Goal: Task Accomplishment & Management: Manage account settings

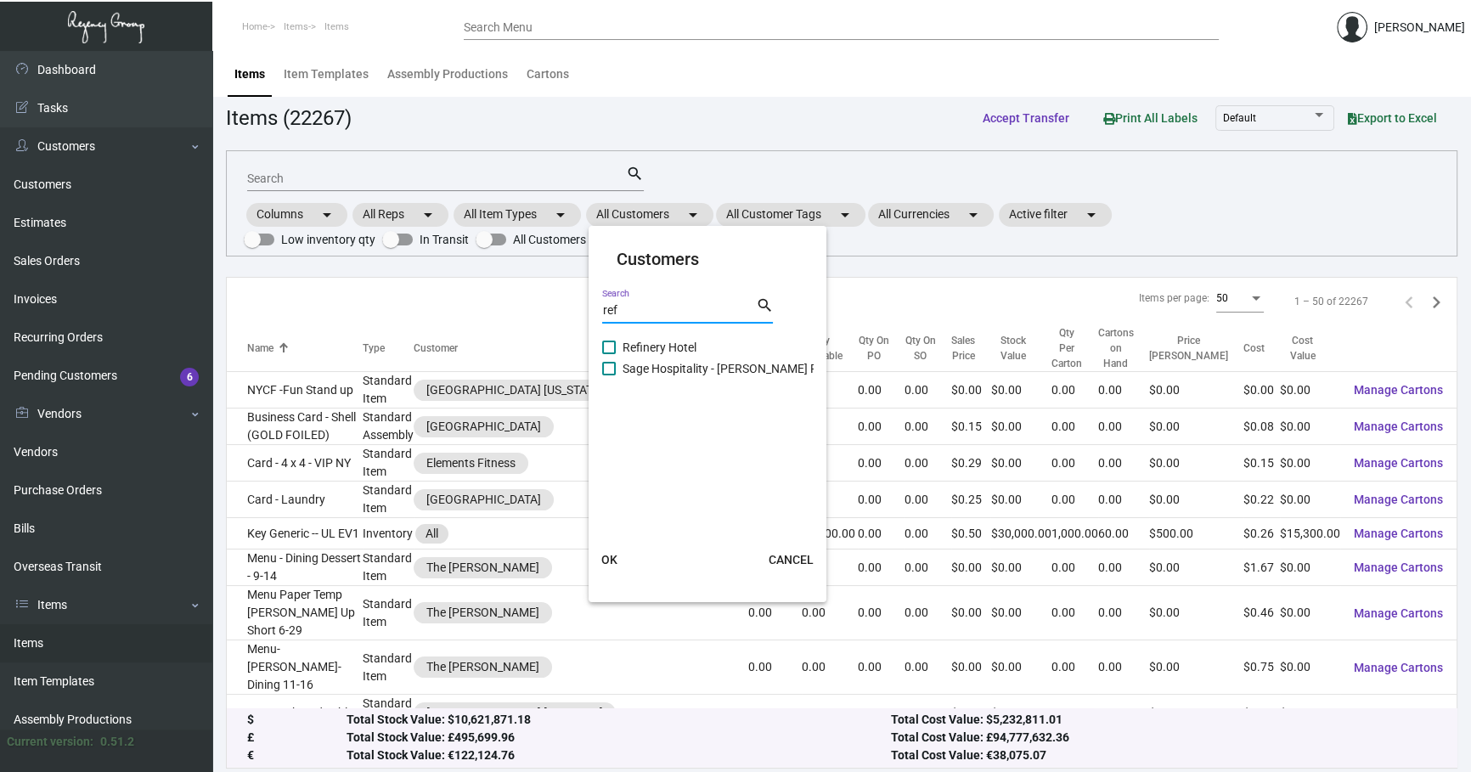
scroll to position [179, 0]
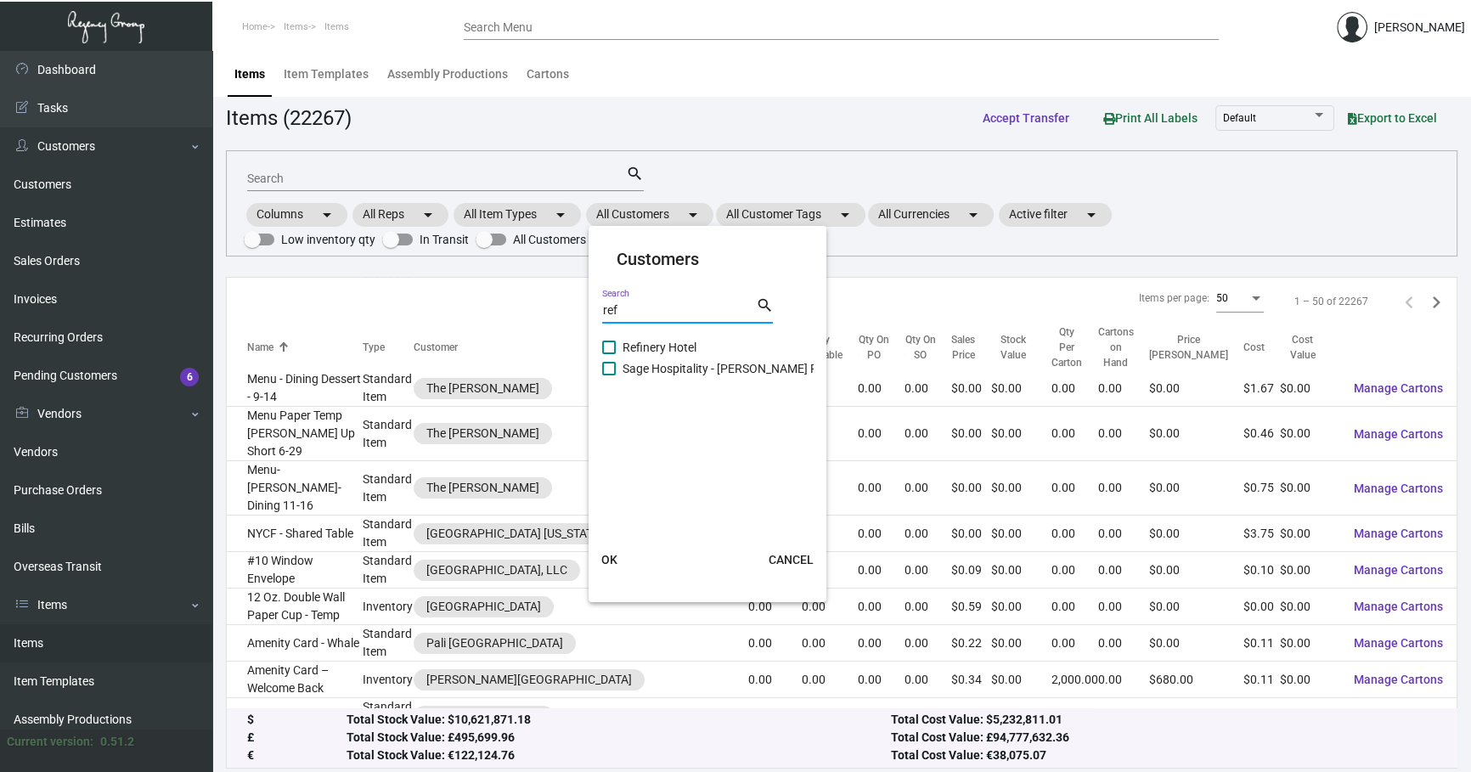
drag, startPoint x: 655, startPoint y: 307, endPoint x: 370, endPoint y: 293, distance: 284.9
click at [484, 314] on div "Customers ref Search search Refinery Hotel Sage Hospitality - [PERSON_NAME] Ref…" at bounding box center [735, 386] width 1471 height 772
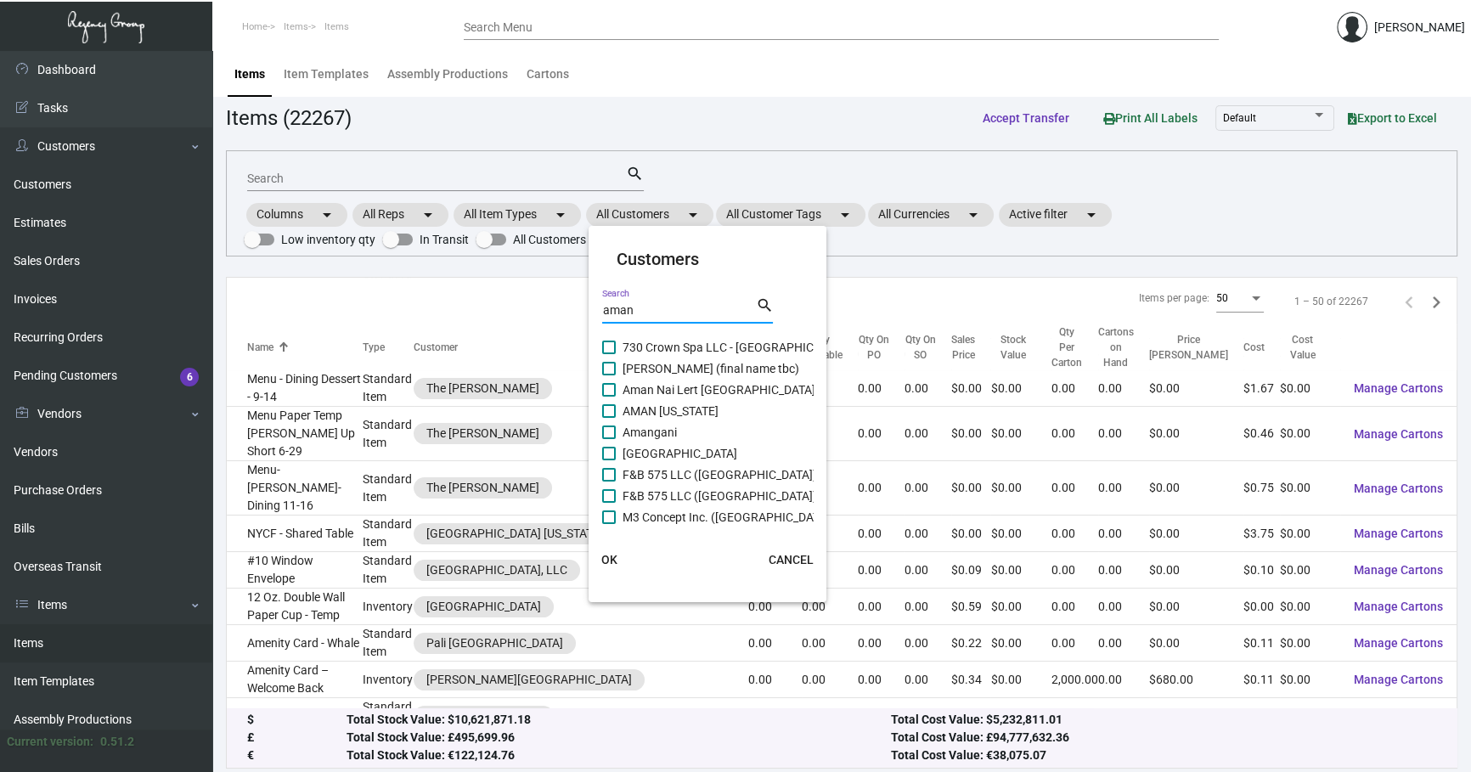
type input "aman"
click at [680, 414] on span "AMAN [US_STATE]" at bounding box center [671, 411] width 96 height 20
click at [609, 418] on input "AMAN [US_STATE]" at bounding box center [608, 418] width 1 height 1
checkbox input "true"
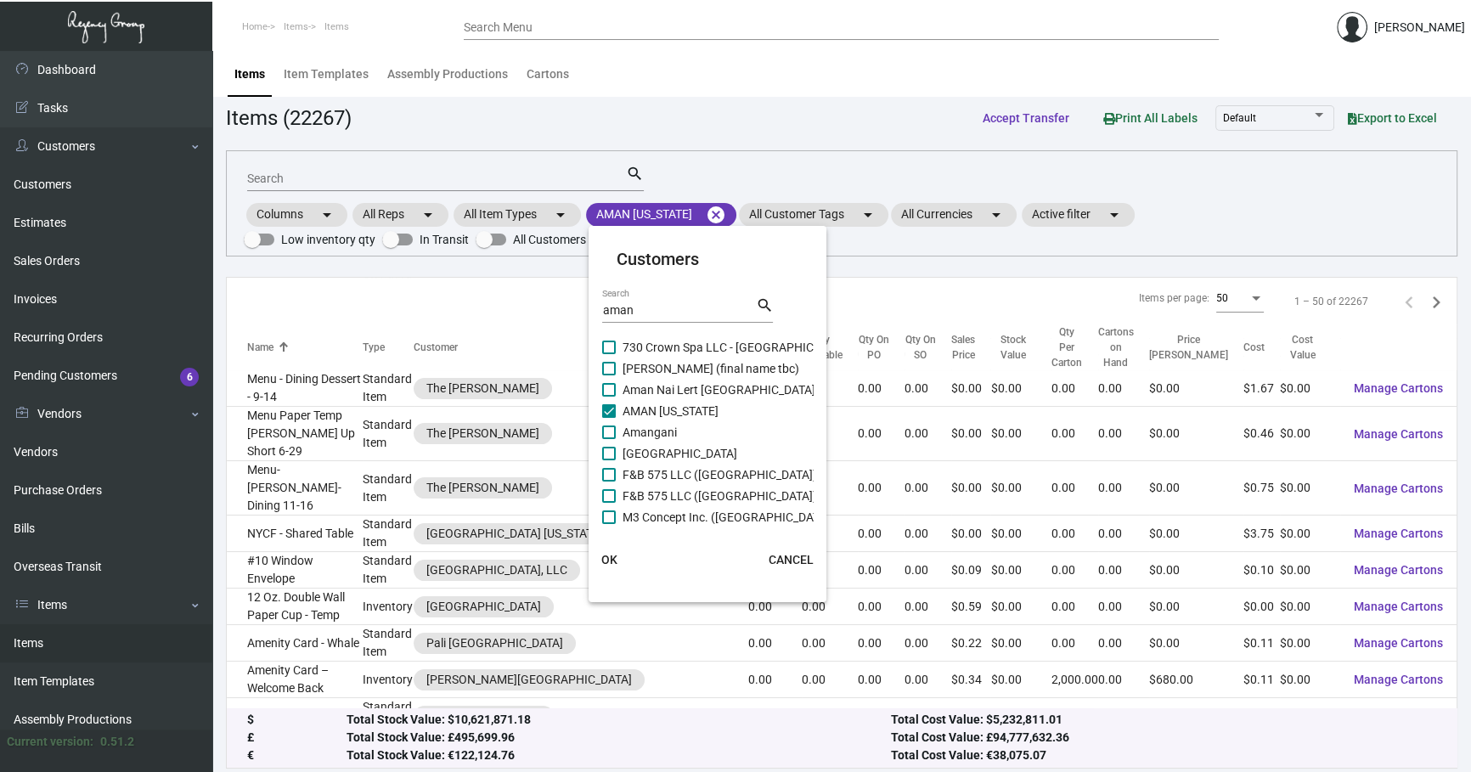
scroll to position [0, 0]
click at [700, 348] on span "730 Crown Spa LLC - [GEOGRAPHIC_DATA]" at bounding box center [737, 347] width 228 height 20
click at [609, 354] on input "730 Crown Spa LLC - [GEOGRAPHIC_DATA]" at bounding box center [608, 354] width 1 height 1
checkbox input "true"
click at [686, 470] on span "F&B 575 LLC ([GEOGRAPHIC_DATA])" at bounding box center [720, 475] width 195 height 20
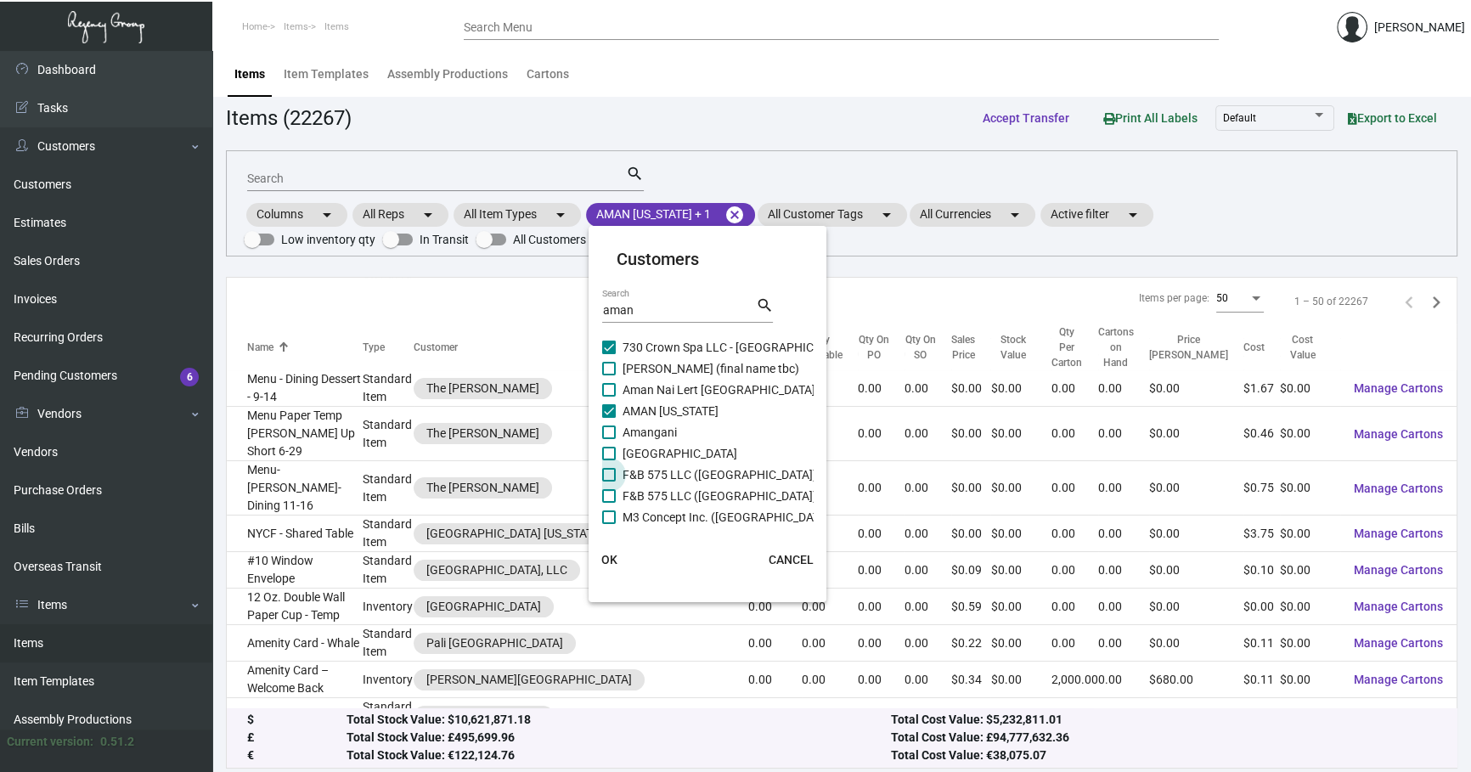
click at [609, 482] on input "F&B 575 LLC ([GEOGRAPHIC_DATA])" at bounding box center [608, 482] width 1 height 1
checkbox input "true"
click at [618, 566] on button "OK" at bounding box center [609, 559] width 54 height 31
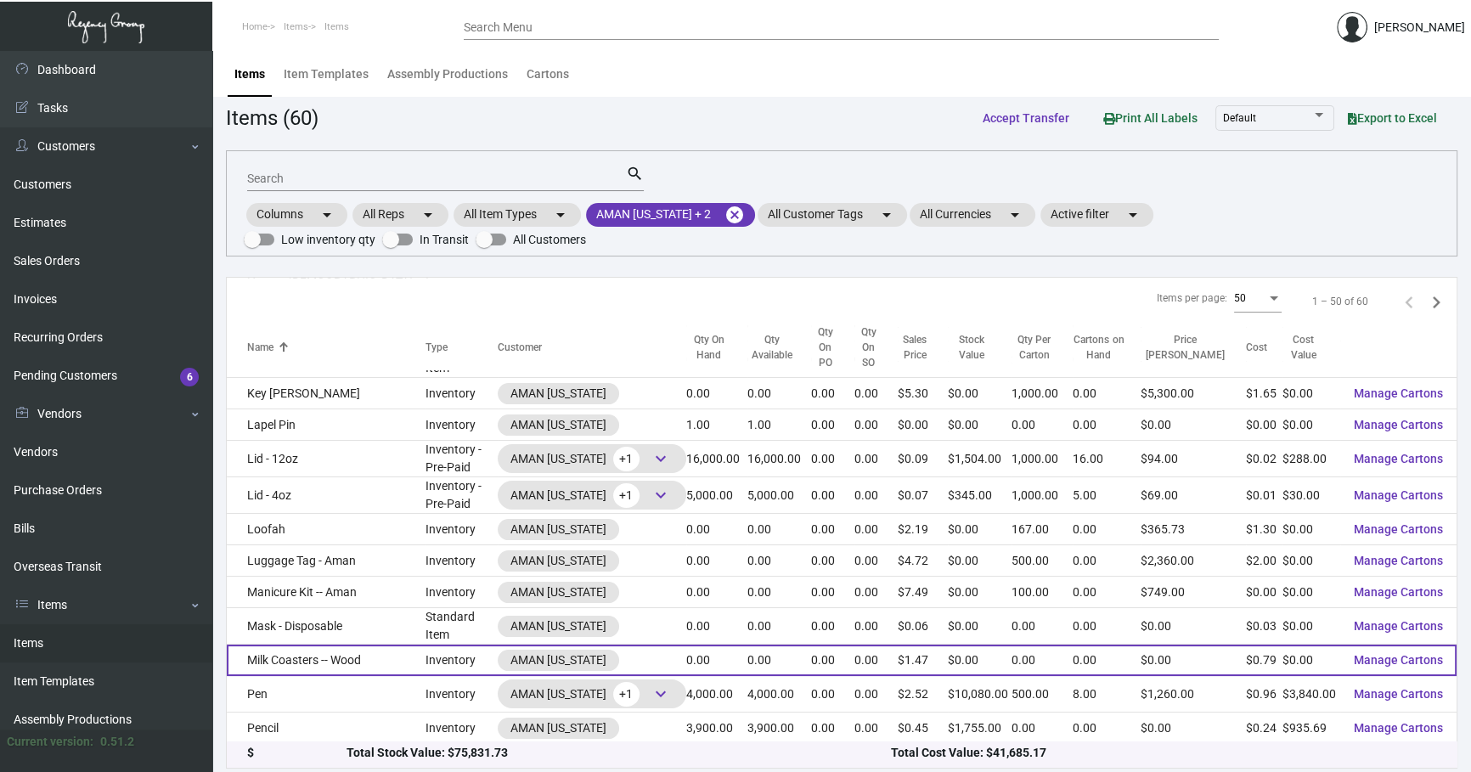
scroll to position [900, 0]
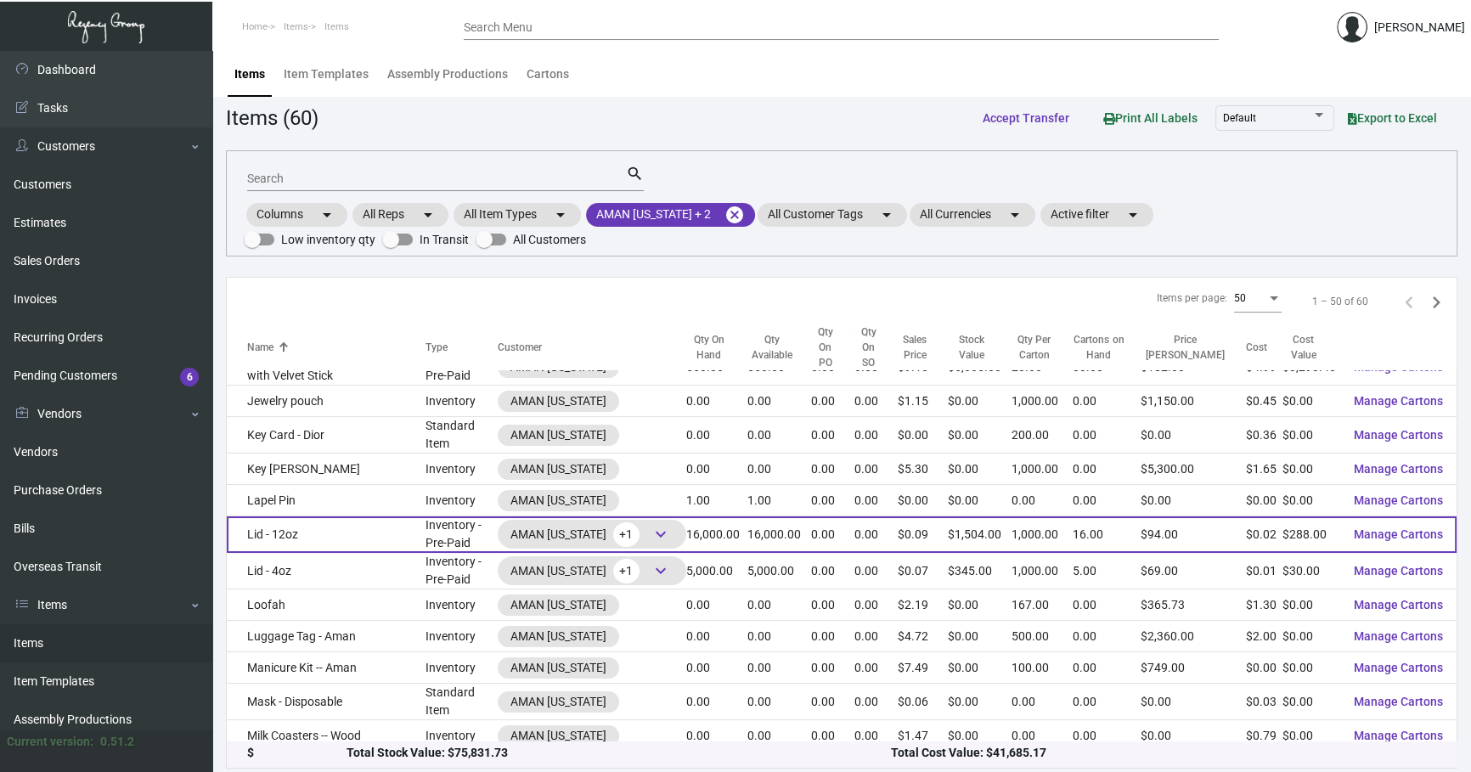
click at [383, 516] on td "Lid - 12oz" at bounding box center [326, 534] width 198 height 37
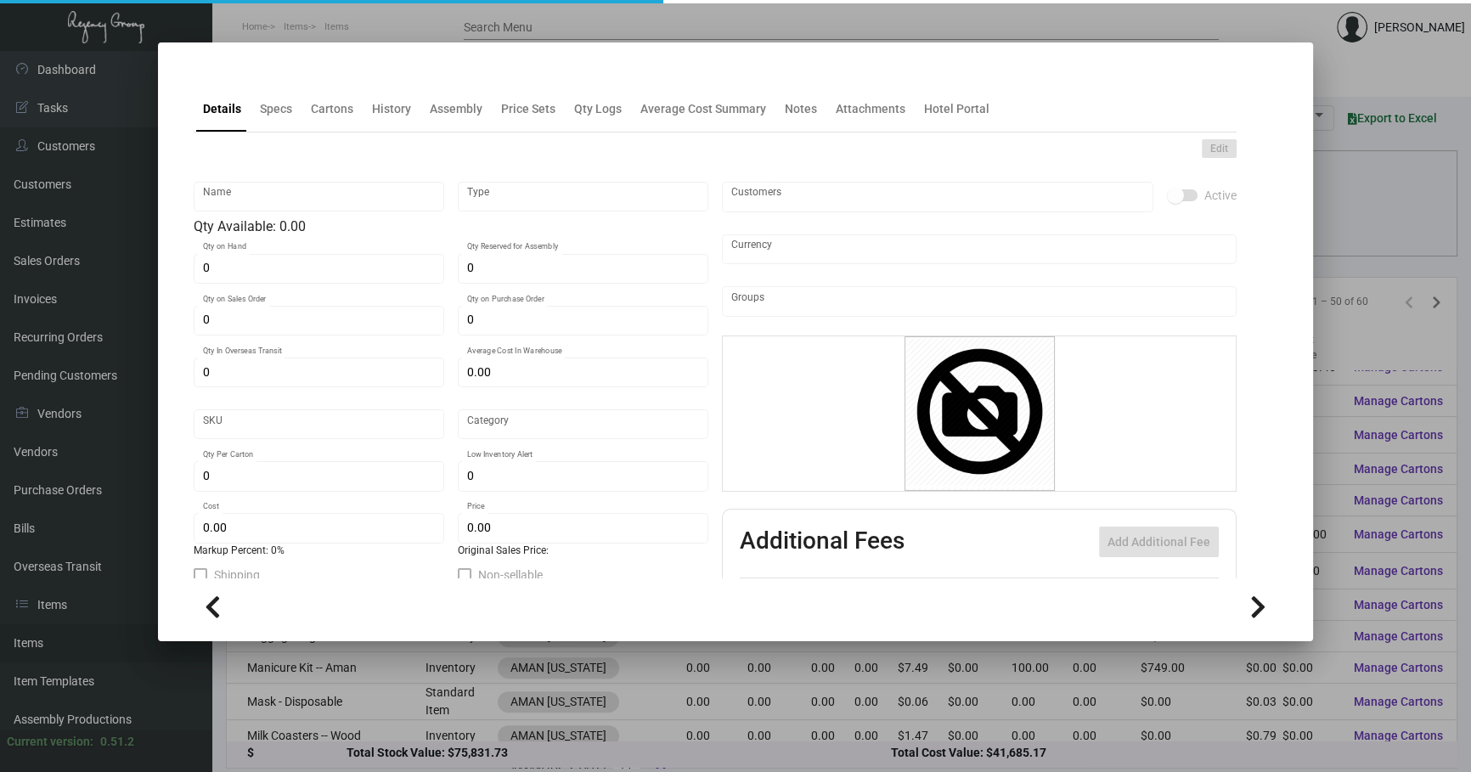
type input "Lid - 12oz"
type input "Inventory - Pre-Paid"
type input "16,000"
type input "$ 0.01837"
type input "AMNY105"
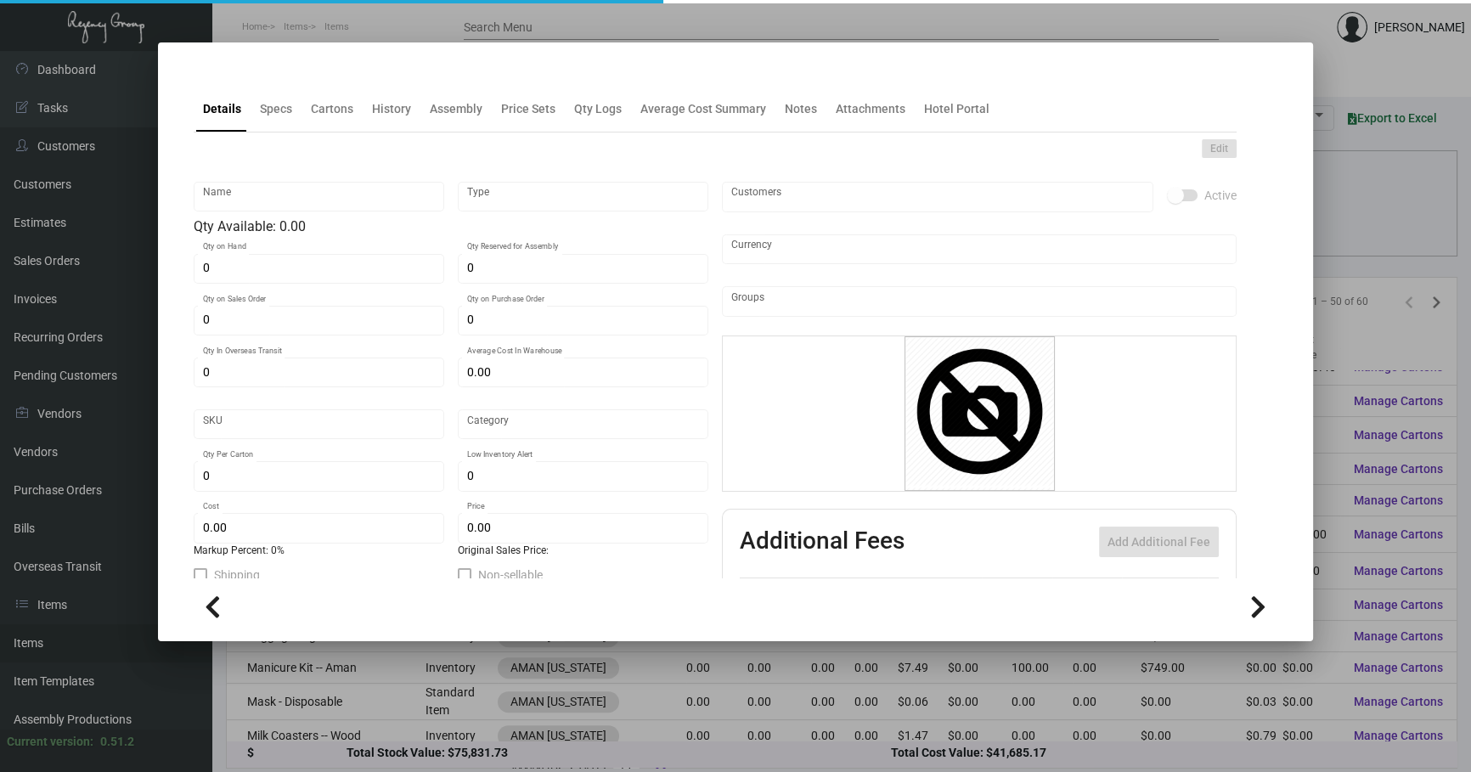
type input "Overseas"
type input "1,000"
type input "$ 0.018"
type input "$ 0.094"
checkbox input "true"
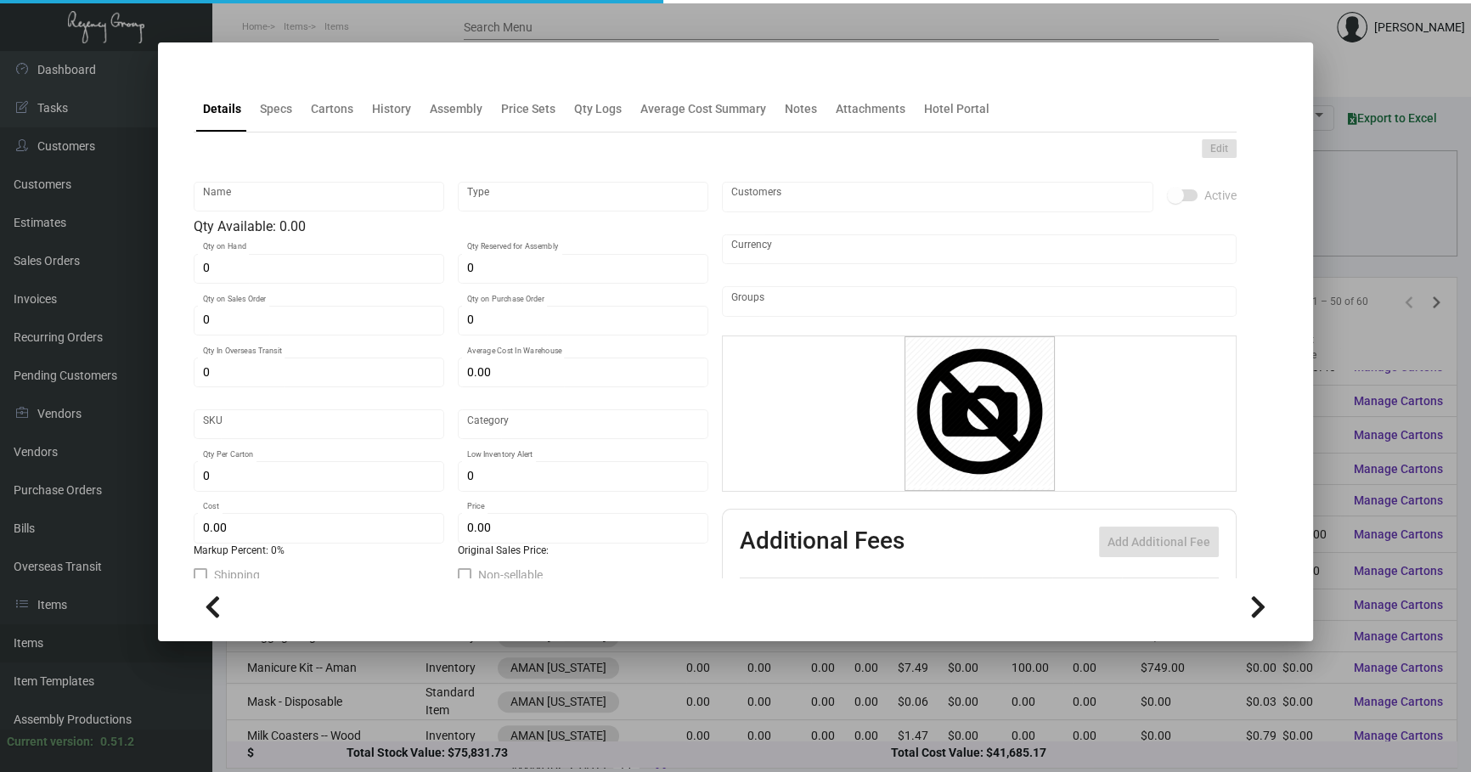
checkbox input "true"
type input "United States Dollar $"
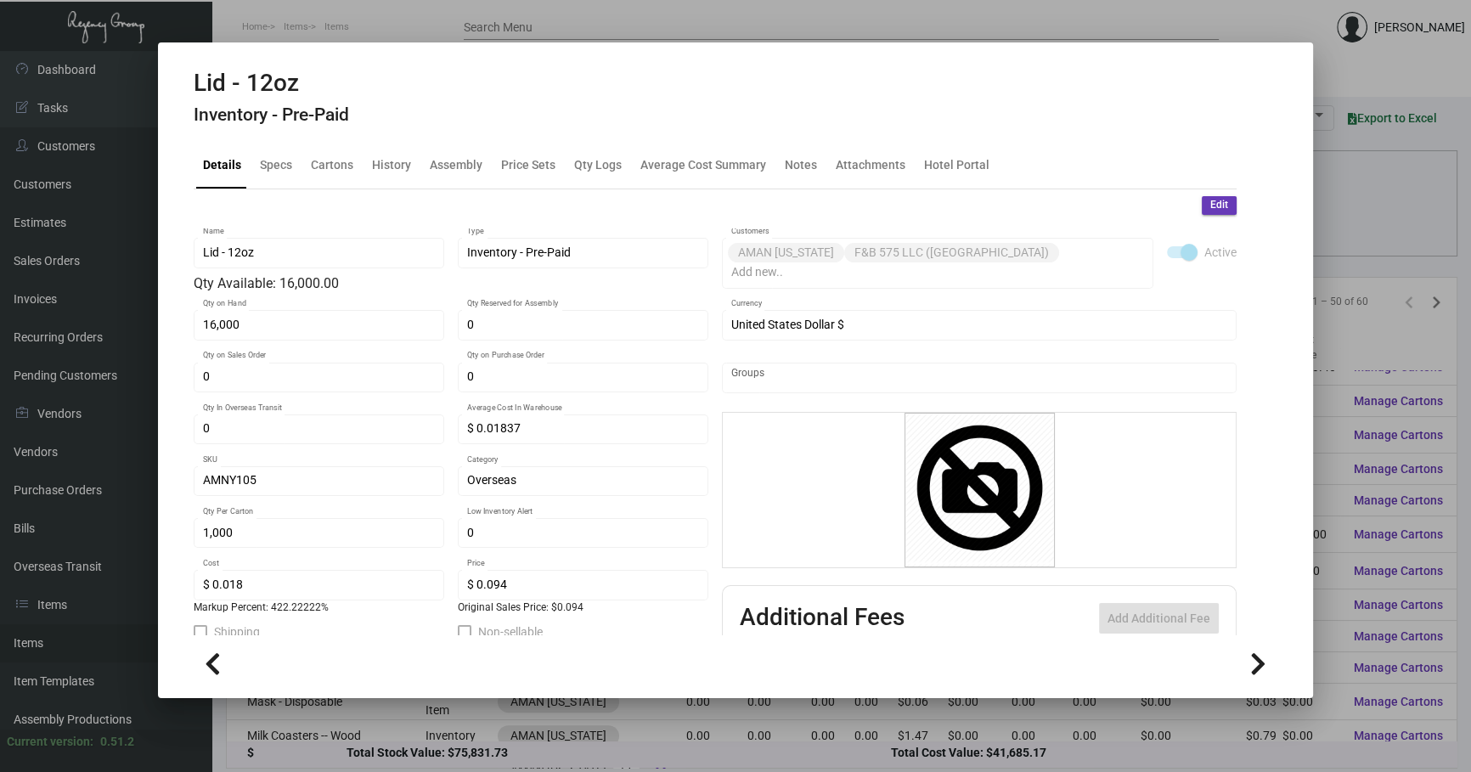
click at [1396, 199] on div at bounding box center [735, 386] width 1471 height 772
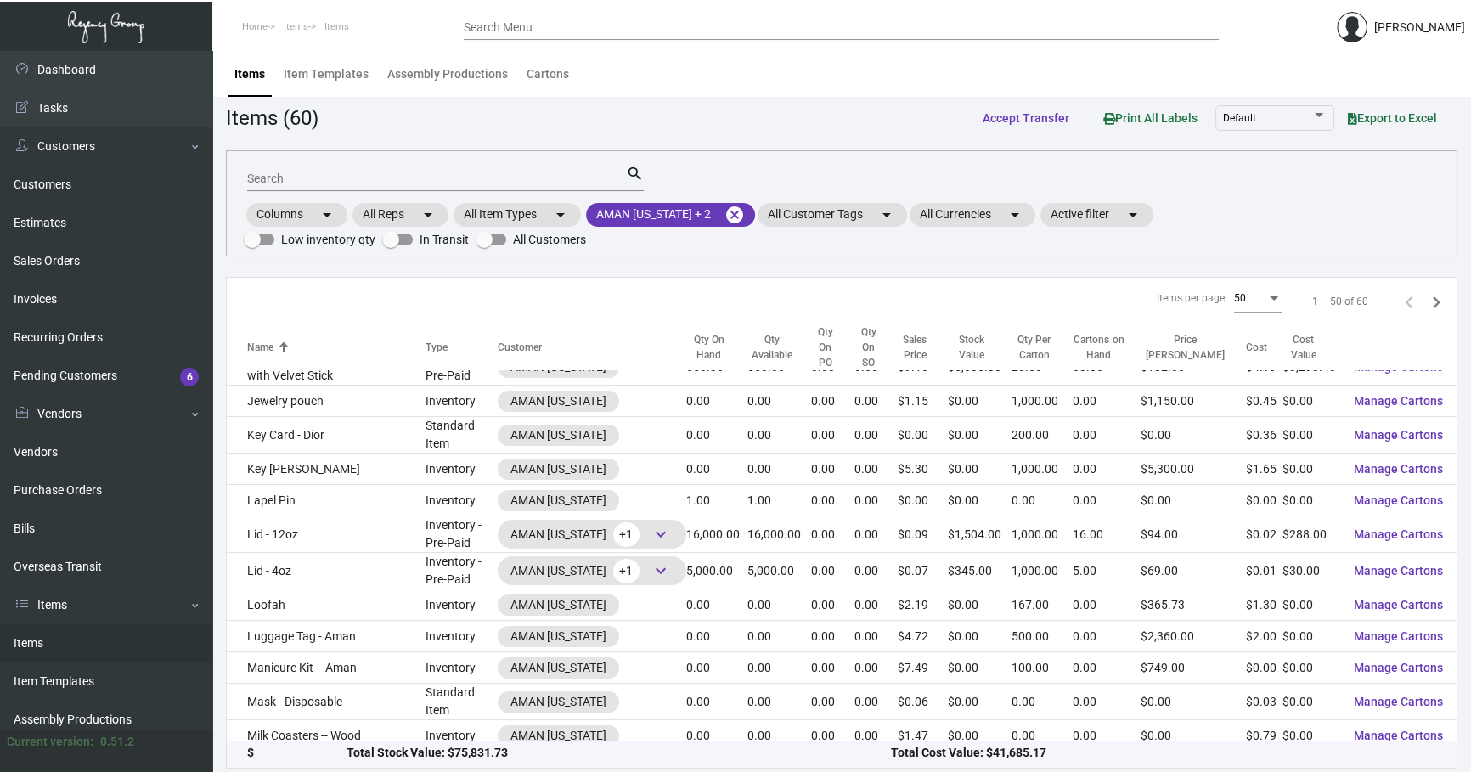
click at [634, 757] on div "AMAN [US_STATE] +1 keyboard_arrow_down" at bounding box center [592, 769] width 163 height 25
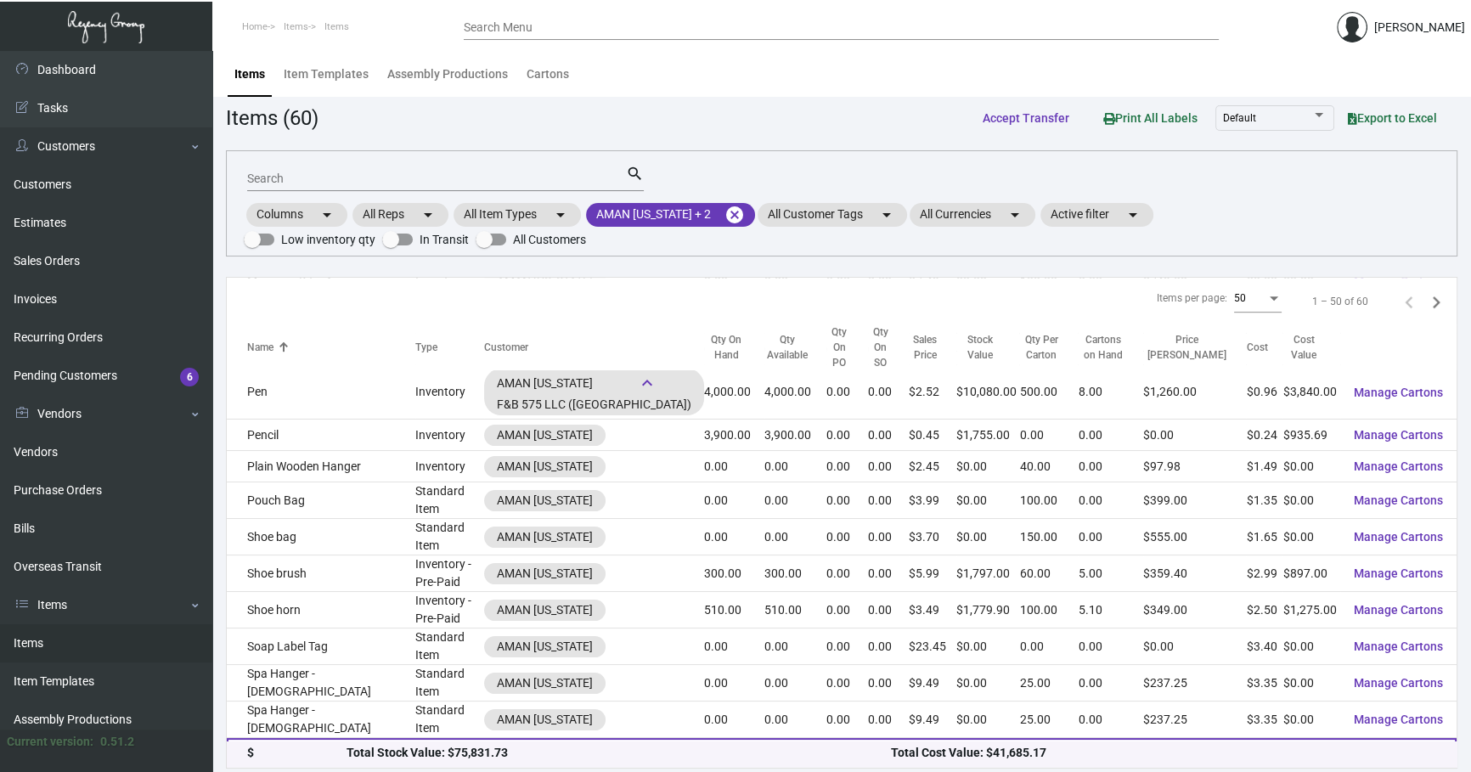
scroll to position [3, 0]
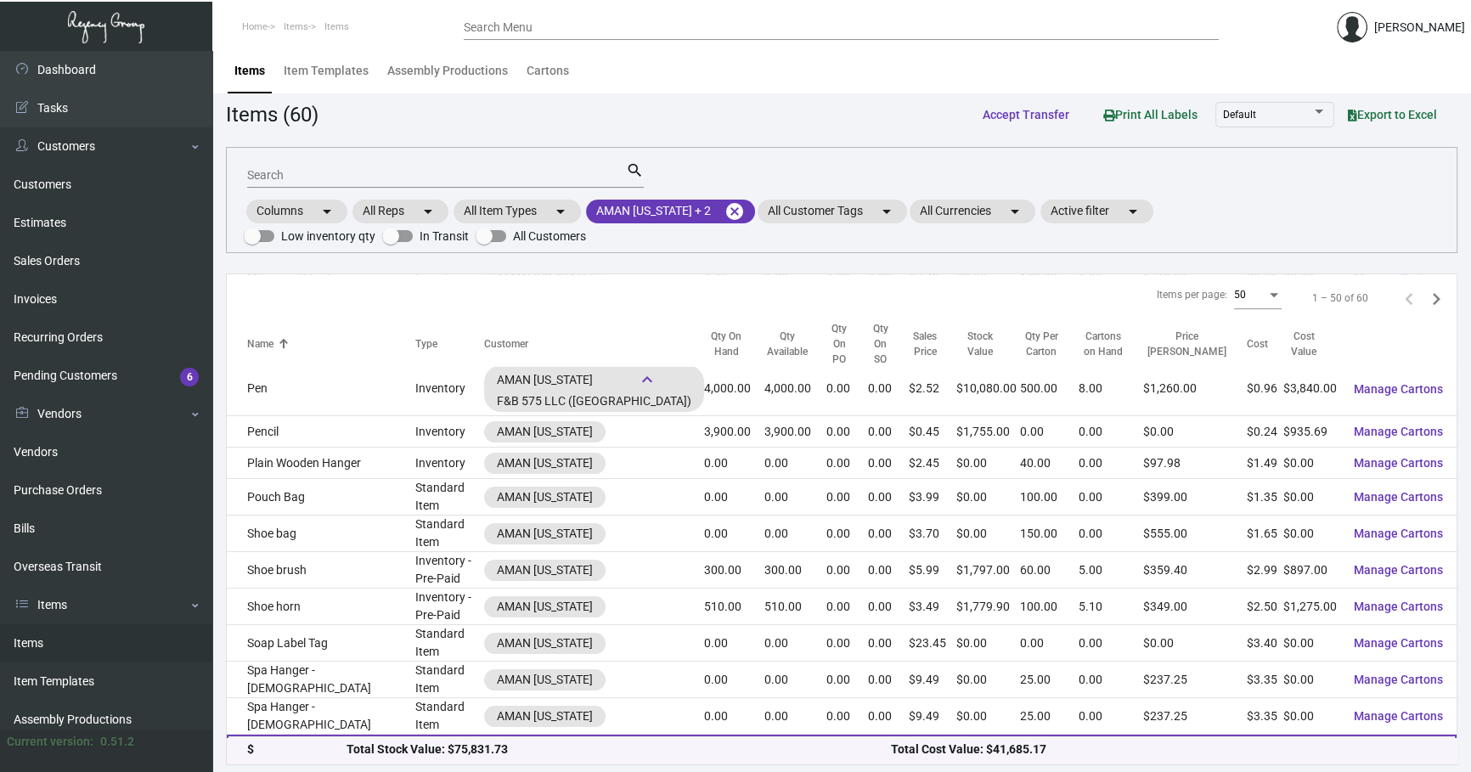
click at [659, 740] on span "keyboard_arrow_down" at bounding box center [647, 752] width 25 height 25
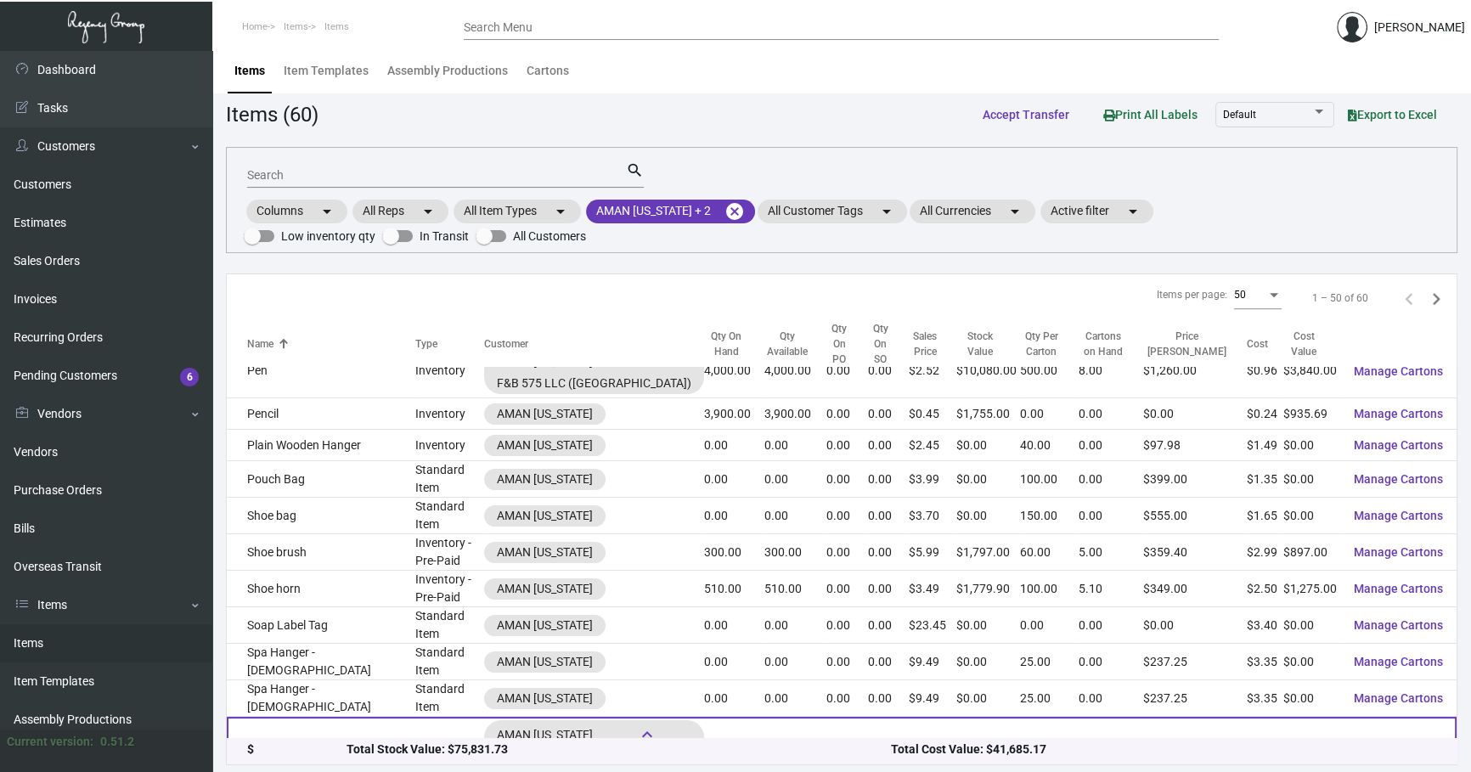
scroll to position [1323, 0]
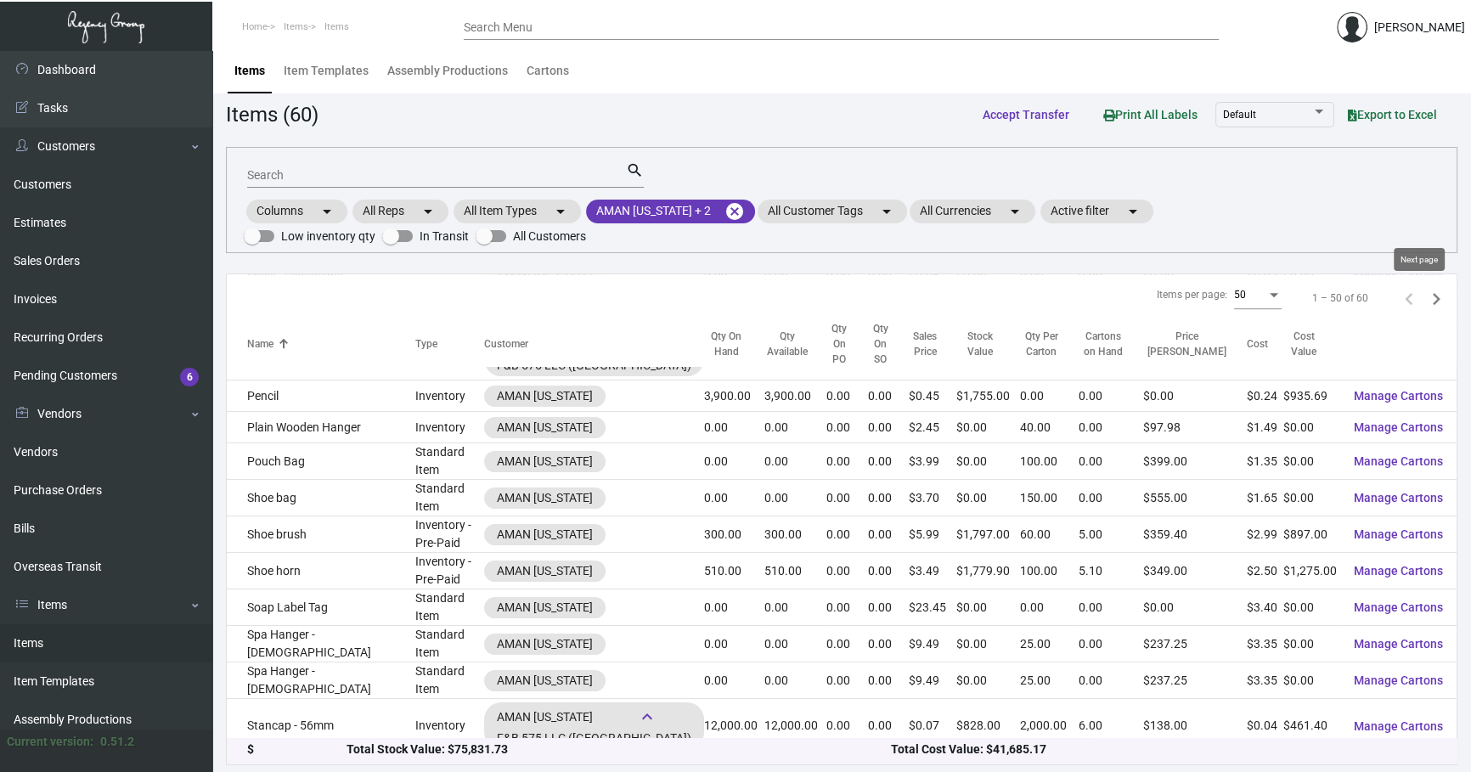
click at [1425, 300] on icon "Next page" at bounding box center [1437, 299] width 24 height 24
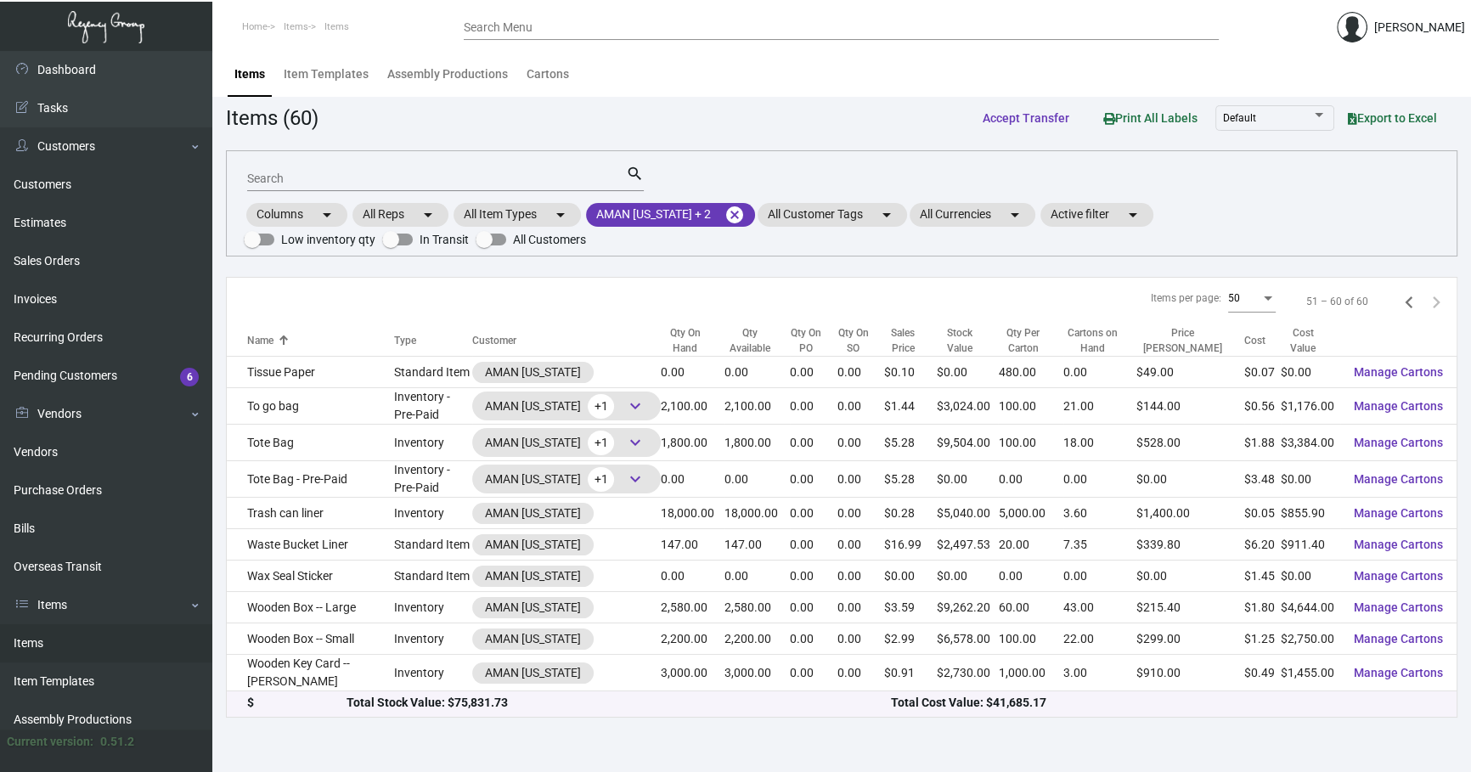
scroll to position [0, 0]
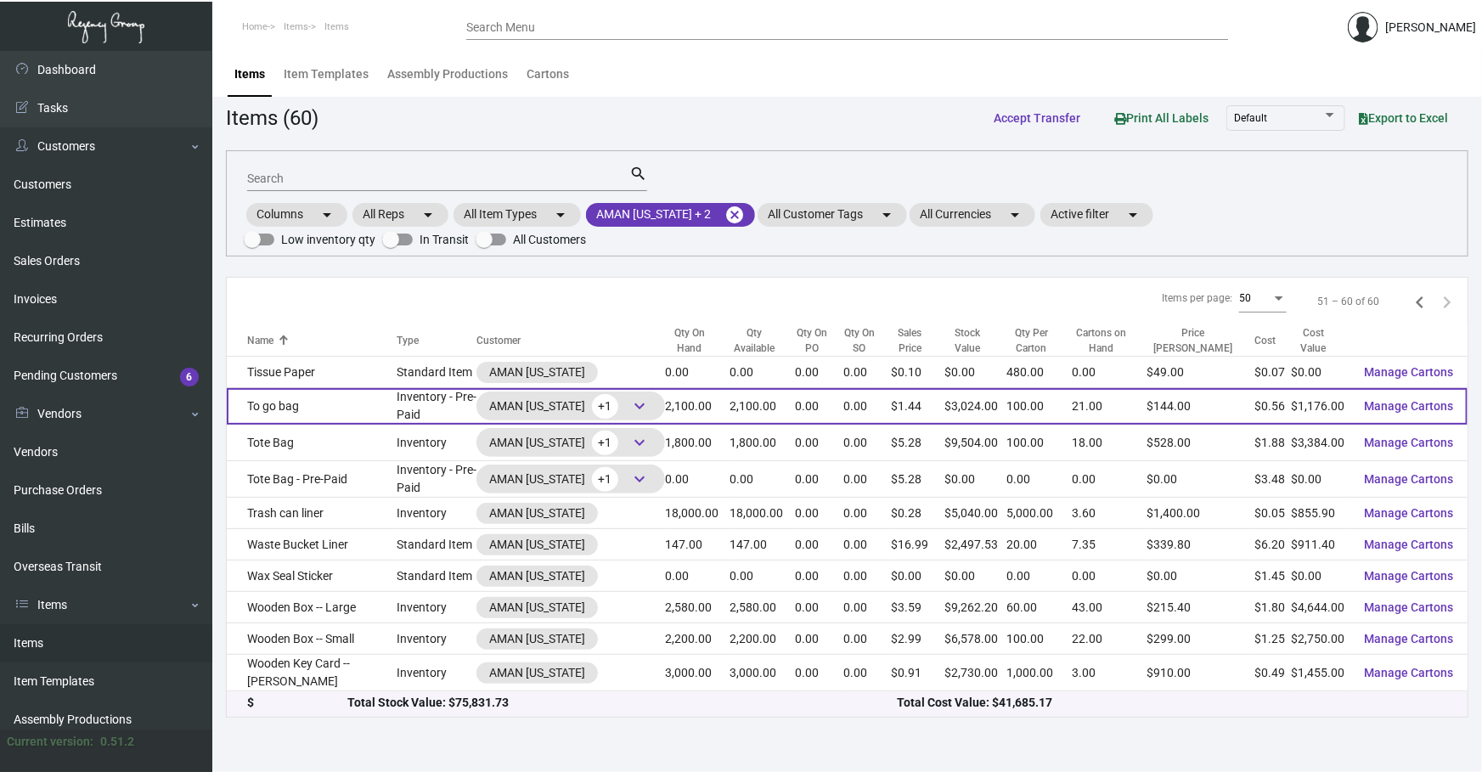
click at [629, 406] on span "keyboard_arrow_down" at bounding box center [639, 406] width 20 height 20
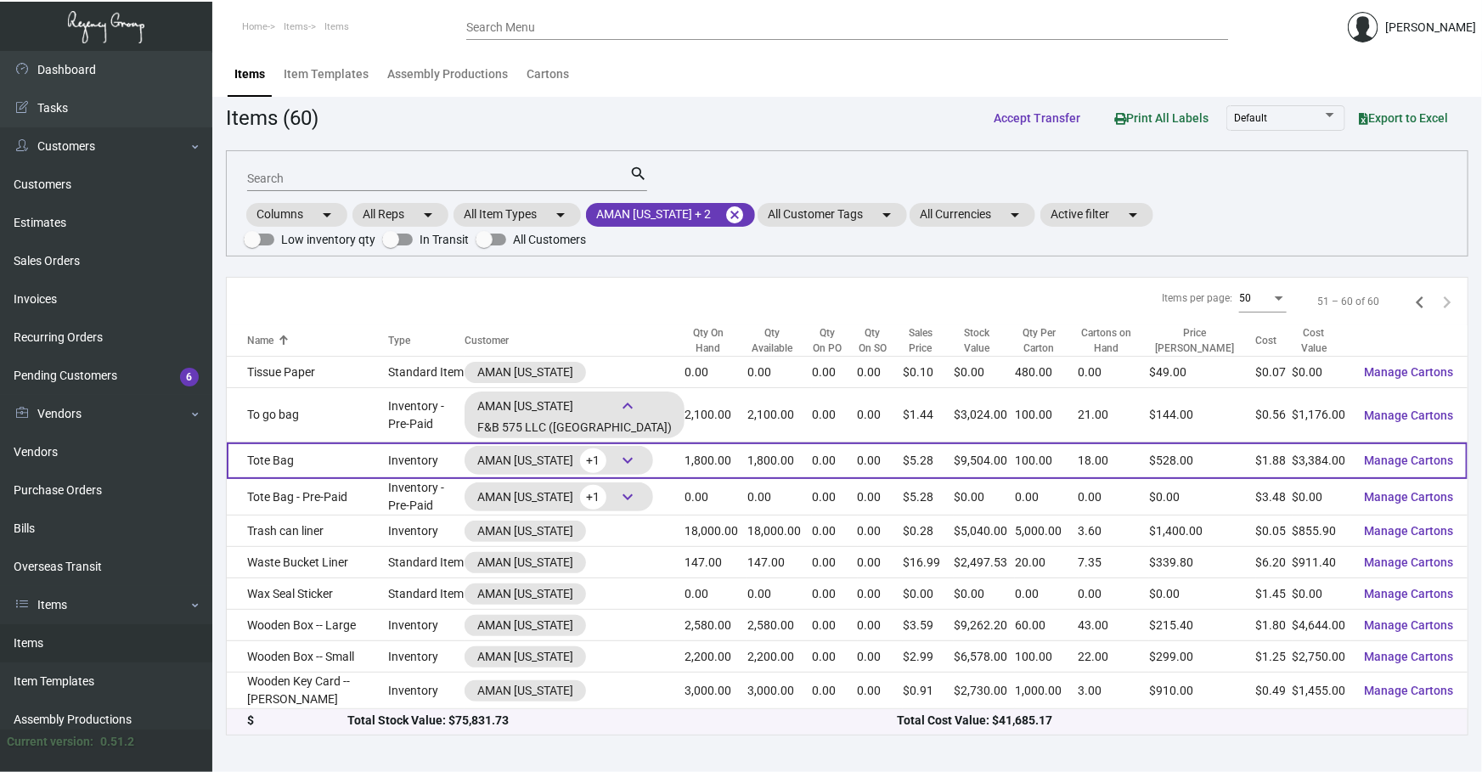
drag, startPoint x: 609, startPoint y: 406, endPoint x: 618, endPoint y: 459, distance: 53.5
click at [618, 459] on span "keyboard_arrow_down" at bounding box center [628, 460] width 20 height 20
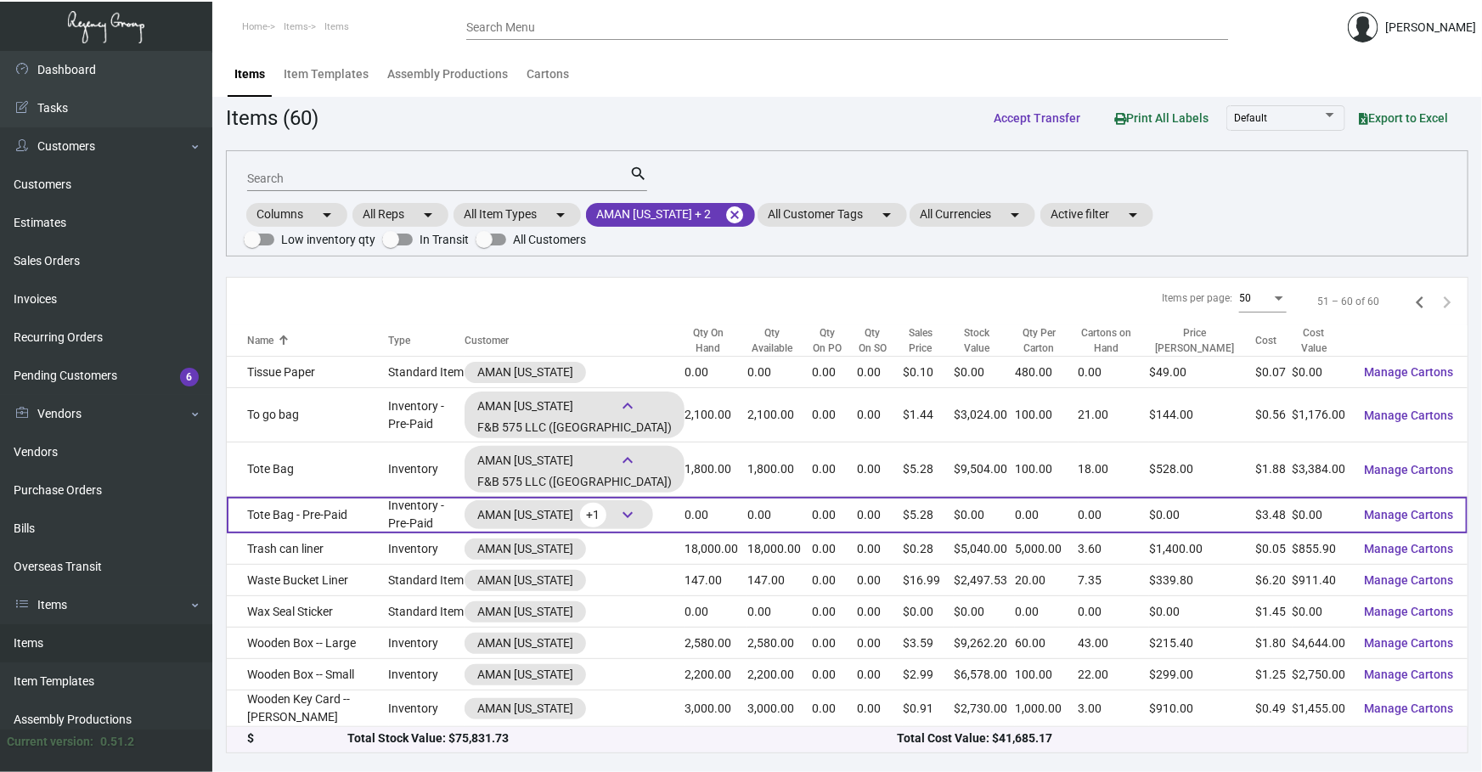
click at [618, 511] on span "keyboard_arrow_down" at bounding box center [628, 515] width 20 height 20
